Goal: Find specific page/section: Find specific page/section

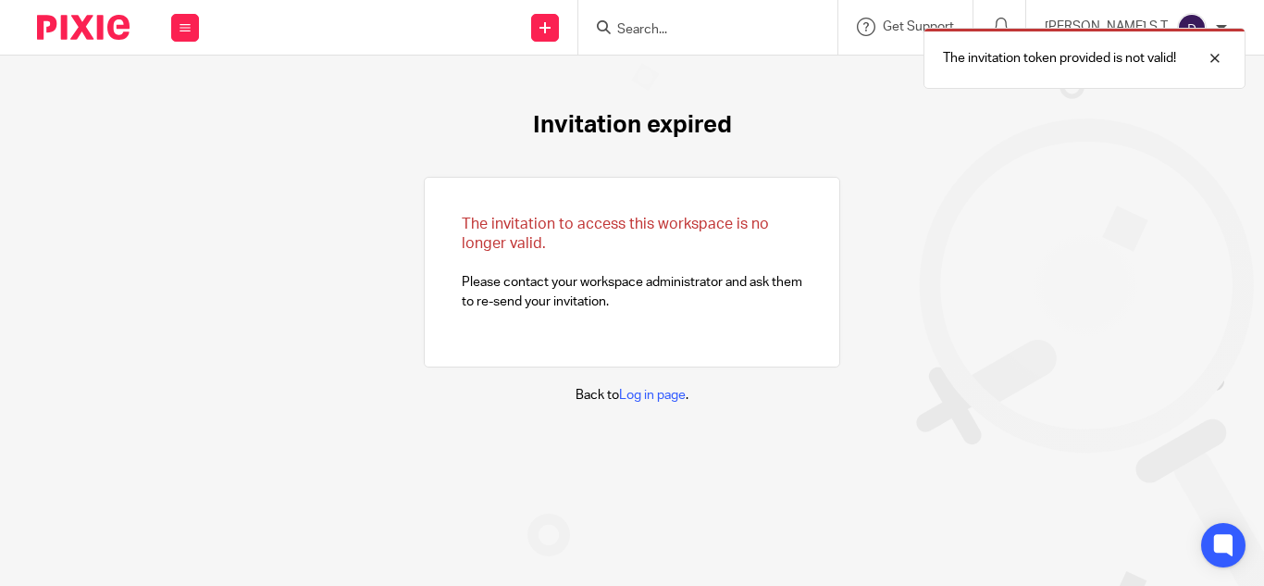
click at [712, 28] on div "The invitation token provided is not valid!" at bounding box center [938, 54] width 613 height 70
drag, startPoint x: 1209, startPoint y: 56, endPoint x: 564, endPoint y: 48, distance: 645.0
click at [1208, 56] on div at bounding box center [1201, 58] width 50 height 22
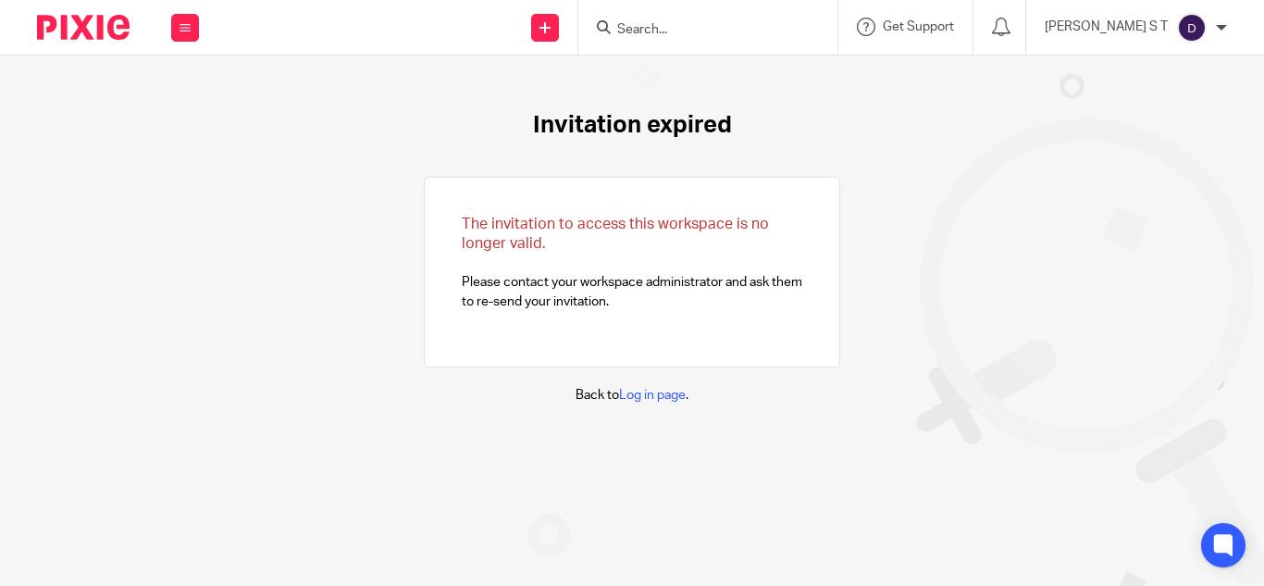
click at [692, 34] on input "Search" at bounding box center [698, 30] width 167 height 17
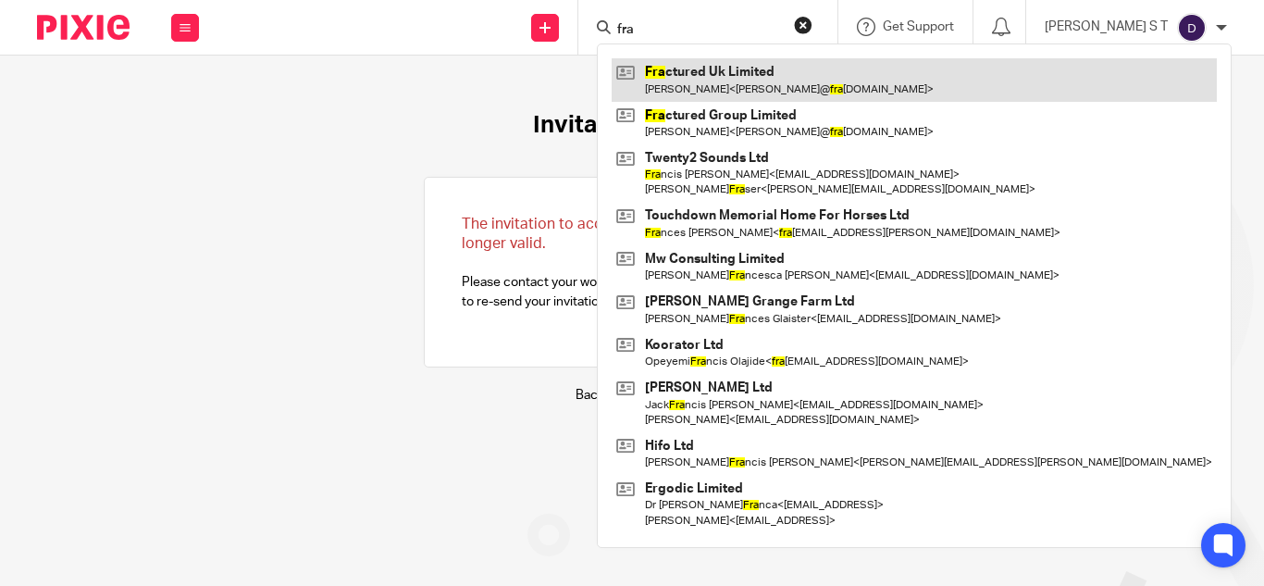
type input "fra"
click at [755, 68] on link at bounding box center [914, 79] width 605 height 43
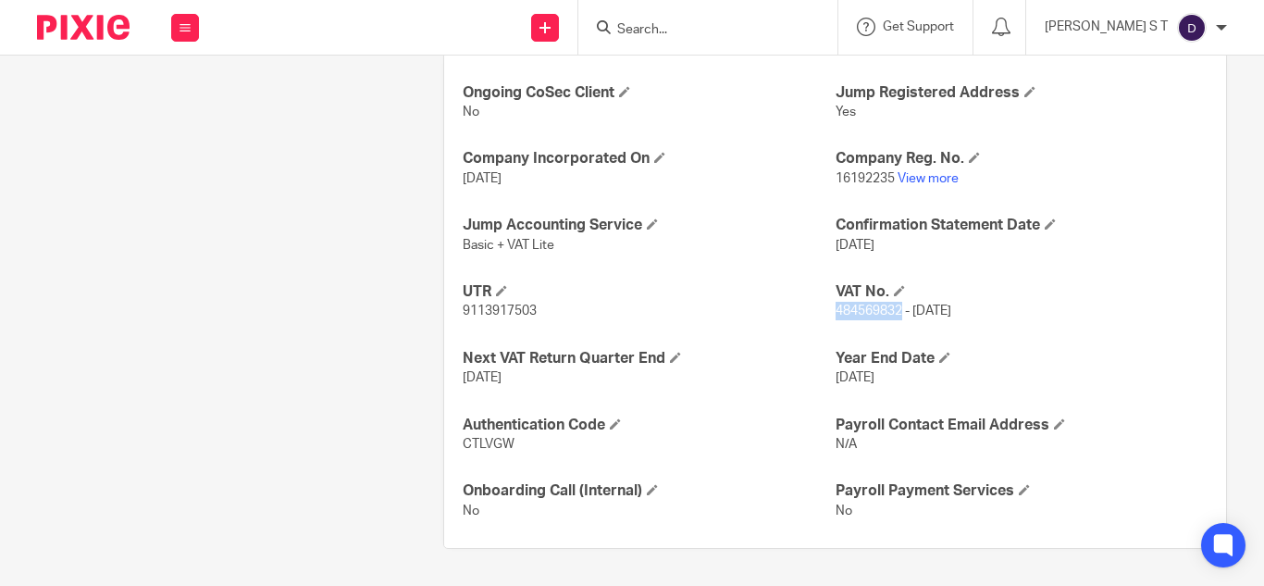
click at [873, 307] on span "484569832 - [DATE]" at bounding box center [894, 310] width 116 height 13
click at [912, 180] on link "View more" at bounding box center [928, 178] width 61 height 13
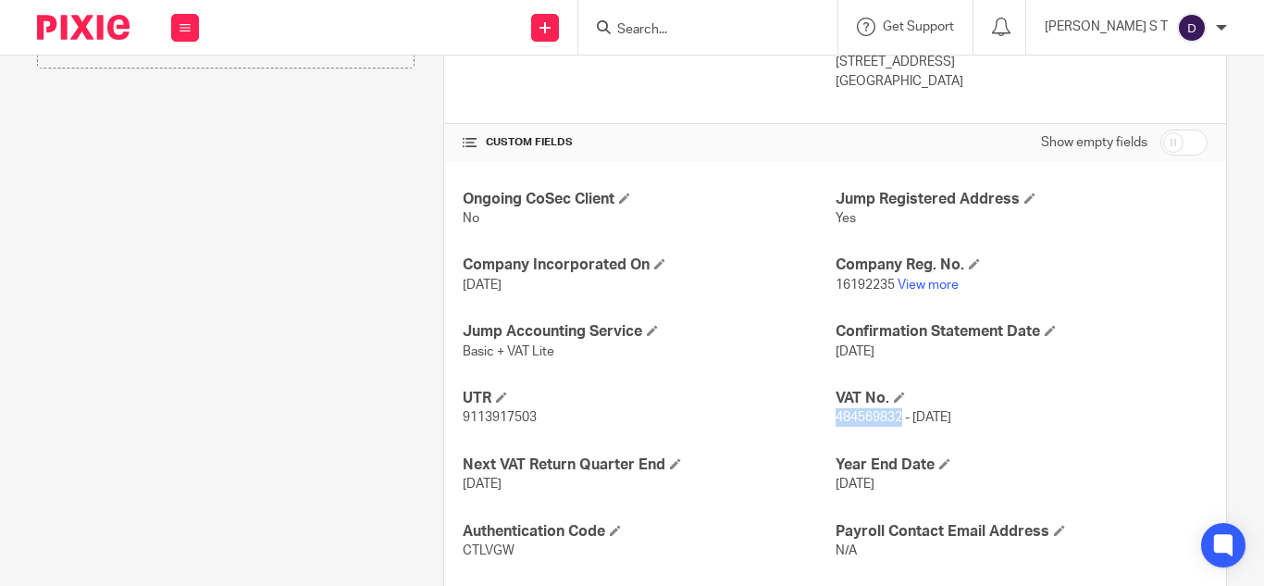
scroll to position [307, 0]
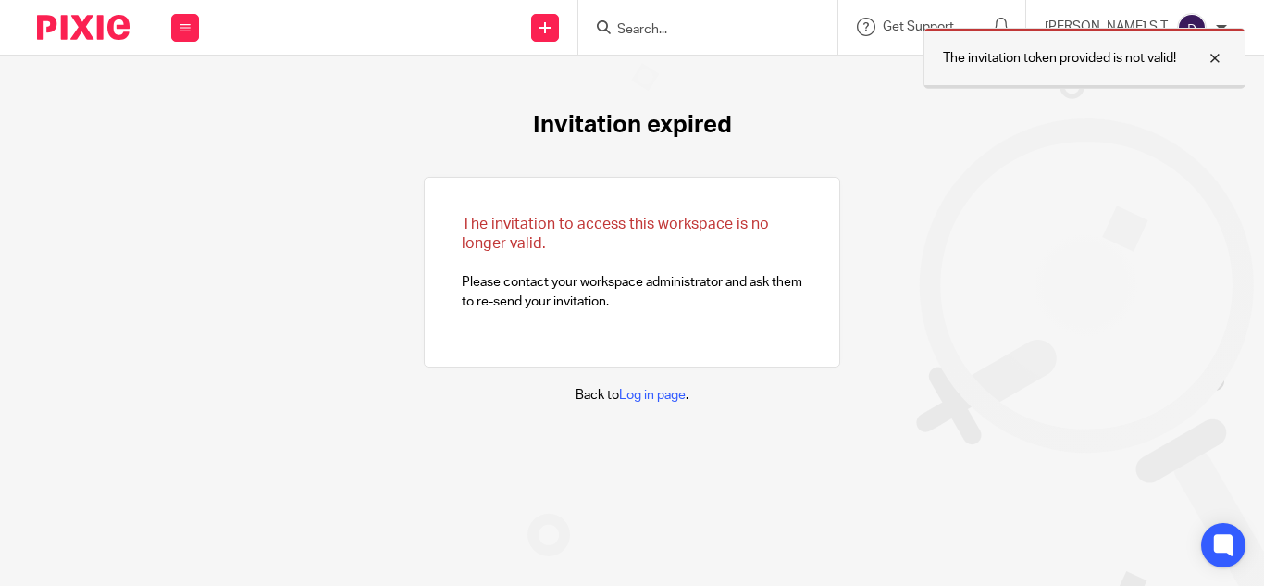
click at [1213, 60] on div at bounding box center [1201, 58] width 50 height 22
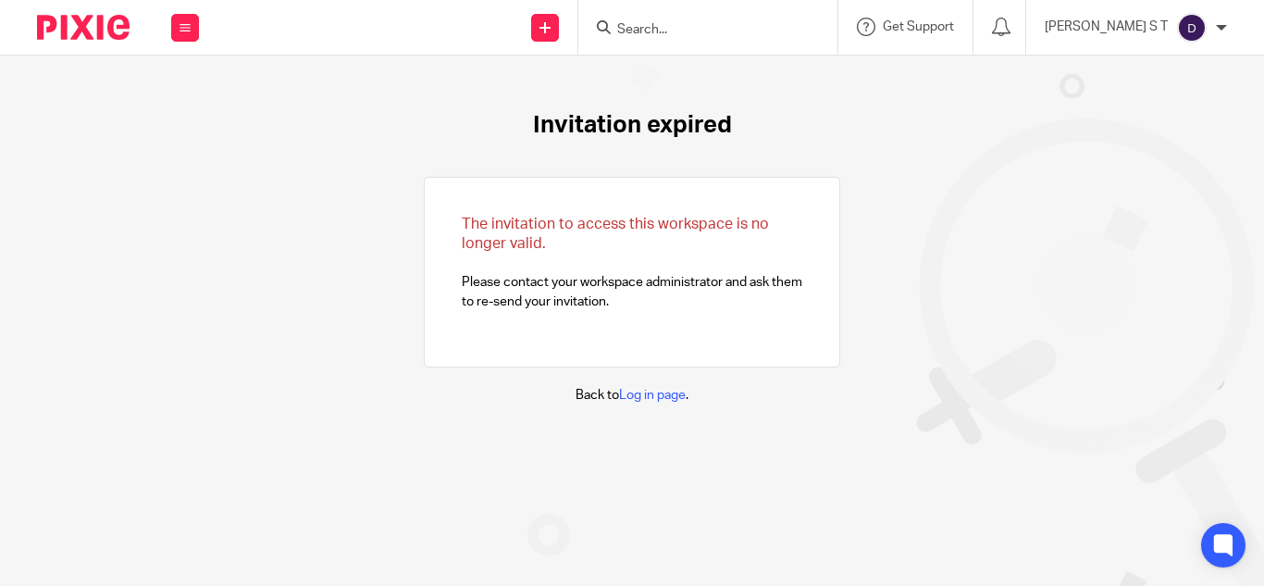
click at [698, 16] on form at bounding box center [713, 27] width 197 height 23
click at [704, 25] on input "Search" at bounding box center [698, 30] width 167 height 17
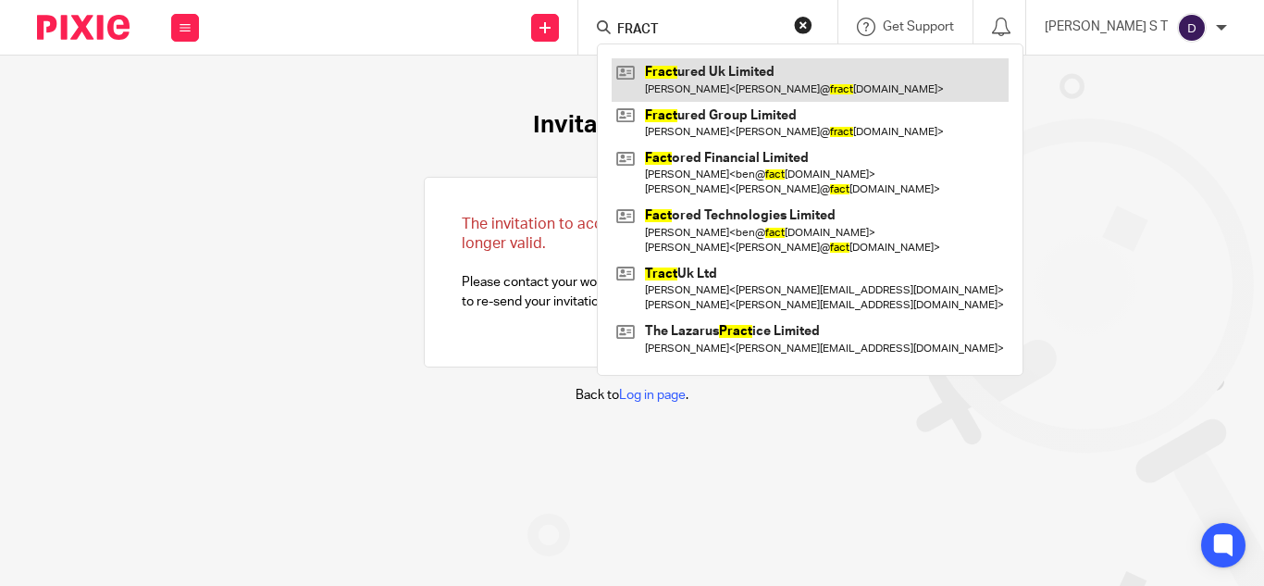
type input "FRACT"
click at [866, 76] on link at bounding box center [810, 79] width 397 height 43
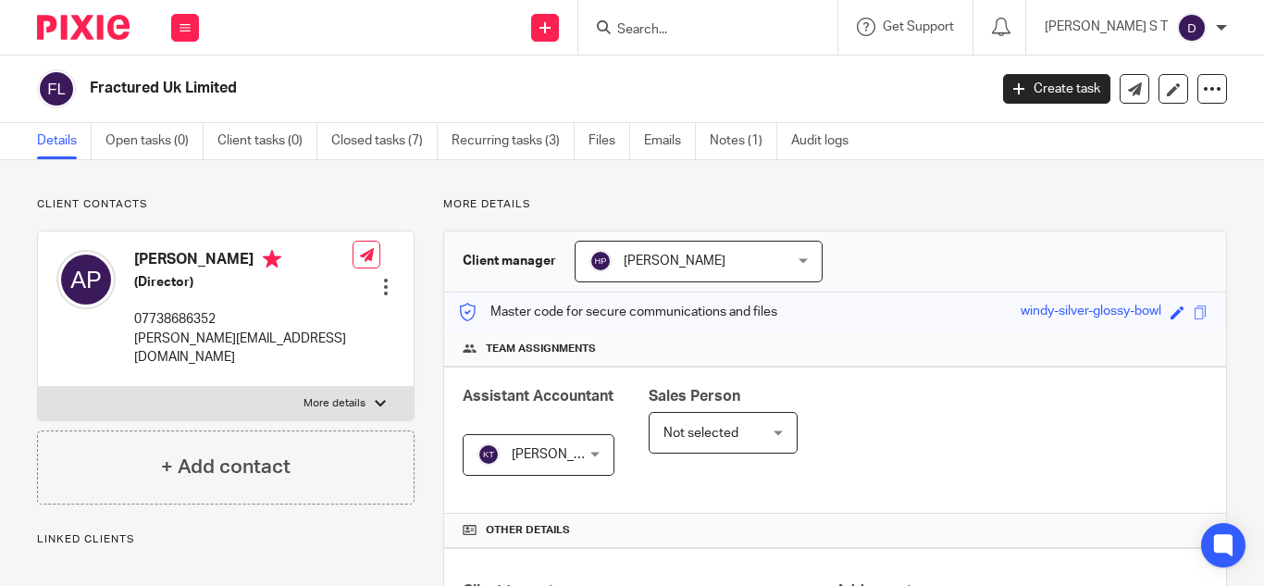
click at [852, 311] on div "Master code for secure communications and files windy-silver-glossy-bowl Save w…" at bounding box center [835, 312] width 782 height 40
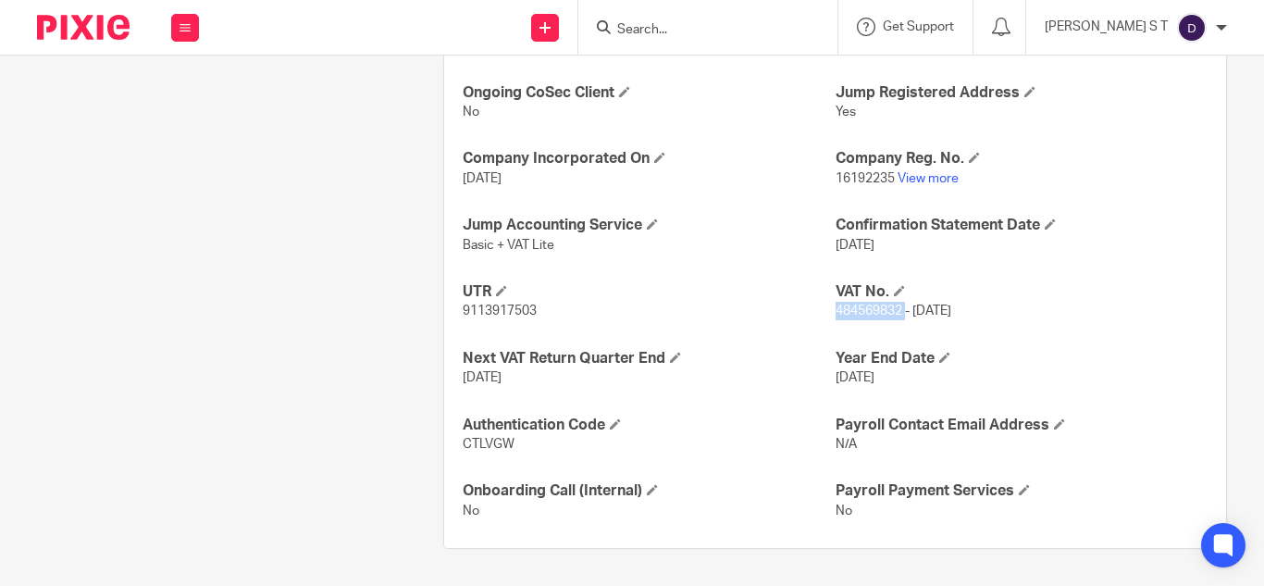
click at [852, 311] on span "484569832 - [DATE]" at bounding box center [894, 310] width 116 height 13
copy span "484569832"
click at [901, 177] on link "View more" at bounding box center [928, 178] width 61 height 13
